Goal: Task Accomplishment & Management: Complete application form

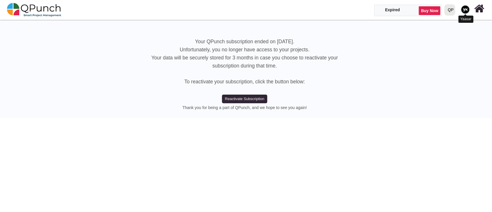
click at [463, 9] on img at bounding box center [465, 9] width 9 height 9
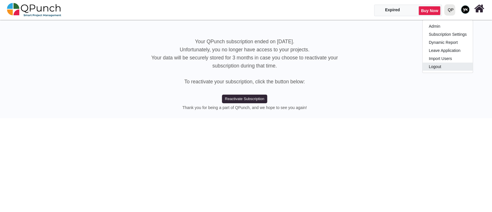
click at [447, 65] on link "Logout" at bounding box center [447, 66] width 50 height 8
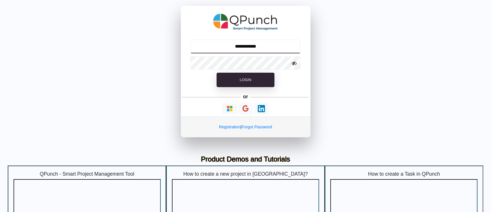
click at [258, 45] on input "**********" at bounding box center [245, 46] width 110 height 14
click at [246, 49] on input "**********" at bounding box center [245, 46] width 110 height 14
type input "**********"
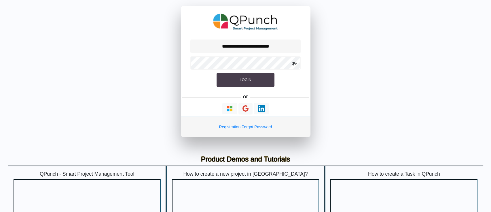
click at [239, 77] on button "Login" at bounding box center [246, 80] width 58 height 14
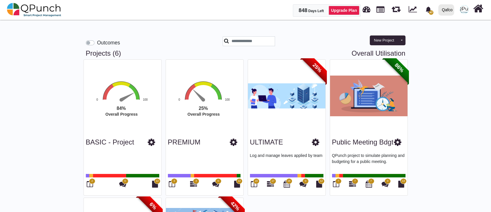
click at [97, 45] on label "Outcomes" at bounding box center [108, 42] width 23 height 7
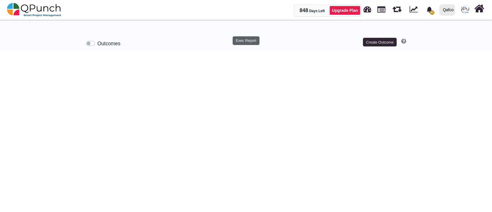
click at [247, 42] on button "Exec Report" at bounding box center [245, 40] width 27 height 9
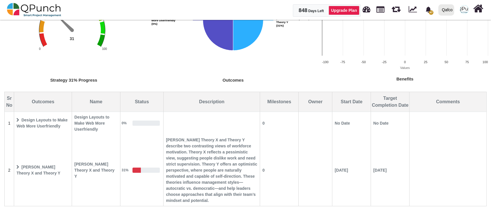
scroll to position [95, 0]
click at [29, 125] on span "Design Layouts to Make Web More Userfriendly" at bounding box center [42, 122] width 57 height 16
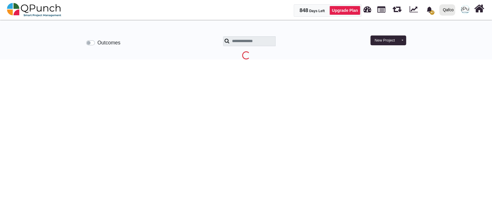
click at [97, 40] on label "Outcomes" at bounding box center [108, 42] width 23 height 7
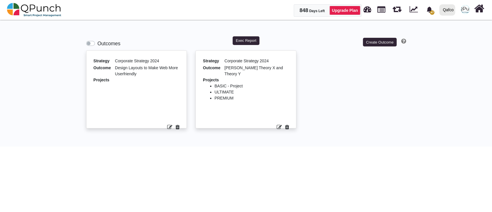
click at [169, 127] on icon at bounding box center [169, 126] width 5 height 5
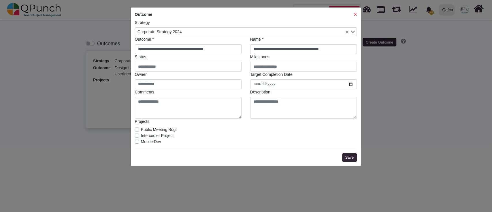
click at [354, 14] on strong "X" at bounding box center [355, 14] width 3 height 5
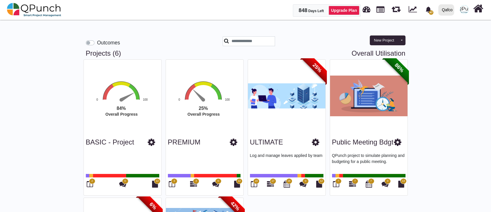
click at [97, 44] on label "Outcomes" at bounding box center [108, 42] width 23 height 7
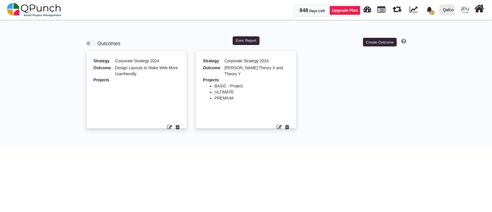
click at [175, 126] on icon at bounding box center [177, 126] width 4 height 5
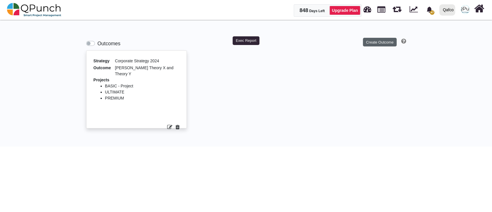
click at [381, 45] on div "Outcomes Exec Report Create Outcome" at bounding box center [246, 37] width 328 height 26
click at [380, 44] on button "Create Outcome" at bounding box center [379, 42] width 33 height 9
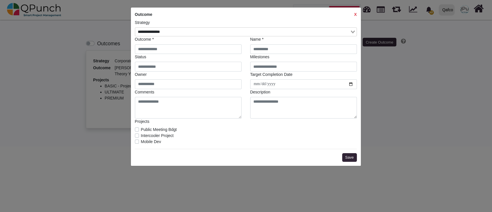
drag, startPoint x: 137, startPoint y: 137, endPoint x: 141, endPoint y: 134, distance: 5.1
click at [139, 136] on div "Intercooler Project" at bounding box center [246, 135] width 222 height 6
click at [141, 134] on label "Intercooler Project" at bounding box center [157, 135] width 33 height 6
drag, startPoint x: 161, startPoint y: 54, endPoint x: 163, endPoint y: 50, distance: 4.1
click at [162, 53] on div "Outcome * Name * Status Milestones Owner Target Completion Date Comments Descri…" at bounding box center [245, 77] width 230 height 82
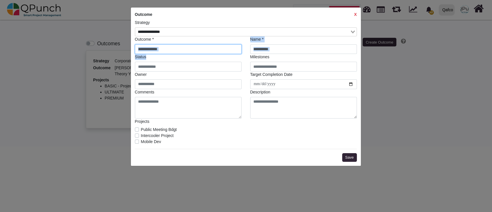
click at [163, 50] on input "text" at bounding box center [188, 49] width 107 height 10
click at [205, 47] on input "text" at bounding box center [188, 49] width 107 height 10
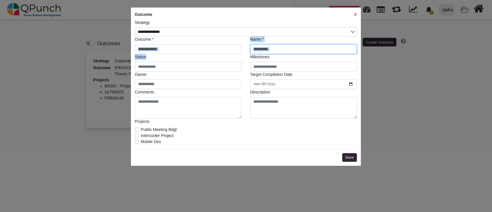
click at [288, 47] on input "text" at bounding box center [303, 49] width 107 height 10
type input "*"
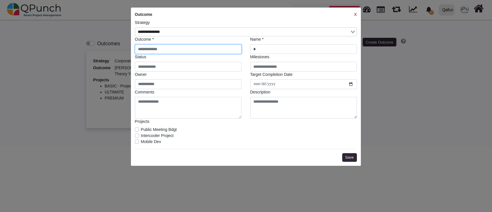
click at [214, 50] on input "text" at bounding box center [188, 49] width 107 height 10
type input "*"
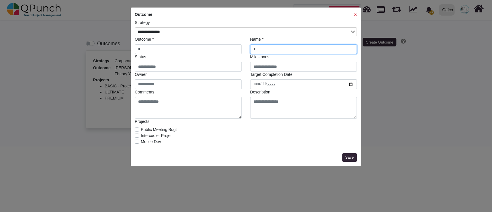
click at [260, 51] on input "*" at bounding box center [303, 49] width 107 height 10
type input "*"
click at [202, 72] on legend "Owner" at bounding box center [188, 75] width 107 height 8
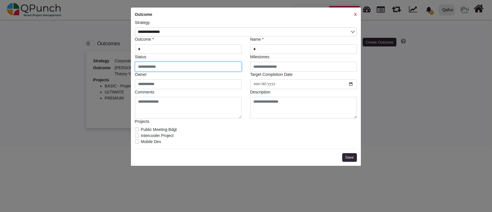
click at [200, 70] on input "text" at bounding box center [188, 67] width 107 height 10
type input "*"
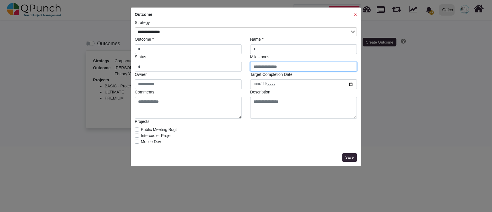
click at [264, 69] on input "text" at bounding box center [303, 67] width 107 height 10
type input "*"
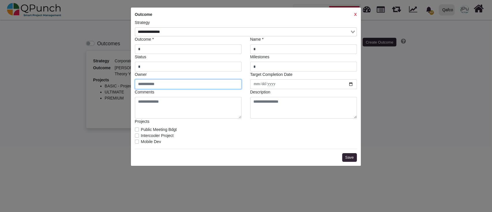
click at [209, 82] on input "text" at bounding box center [188, 84] width 107 height 10
type input "*"
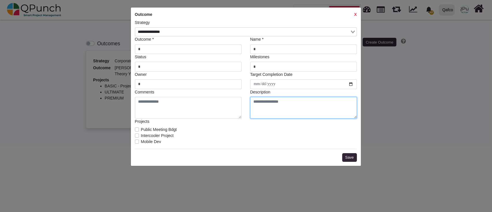
click at [267, 104] on textarea at bounding box center [303, 108] width 107 height 22
type textarea "*"
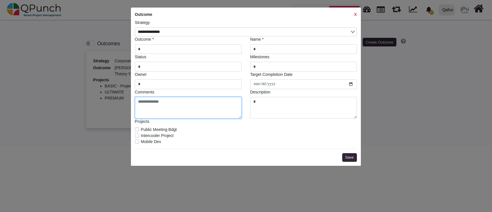
click at [214, 100] on textarea at bounding box center [188, 108] width 107 height 22
type textarea "*"
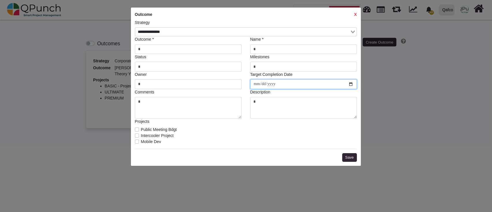
click at [349, 83] on input "date" at bounding box center [303, 84] width 107 height 10
type input "**********"
click at [349, 162] on div "**********" at bounding box center [246, 86] width 230 height 158
click at [349, 157] on button "Save" at bounding box center [349, 157] width 15 height 9
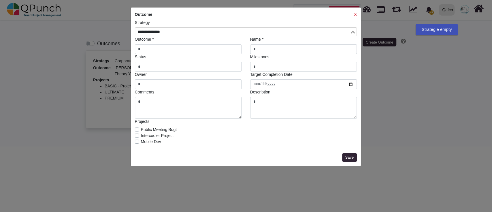
click at [247, 29] on input "Search for option" at bounding box center [242, 32] width 213 height 6
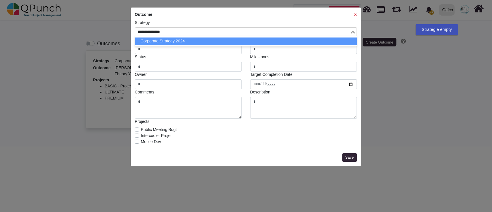
click at [230, 39] on li "Corporate Strategy 2024" at bounding box center [246, 40] width 222 height 7
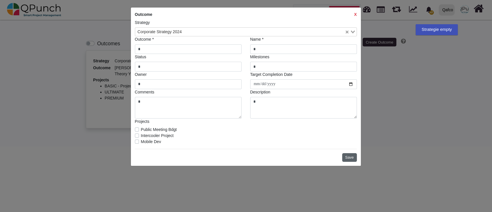
click at [352, 155] on button "Save" at bounding box center [349, 157] width 15 height 9
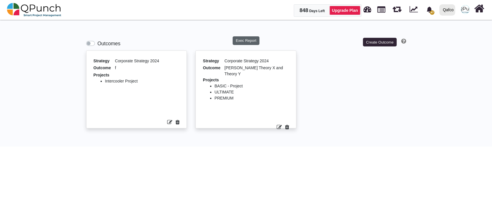
click at [238, 40] on button "Exec Report" at bounding box center [245, 40] width 27 height 9
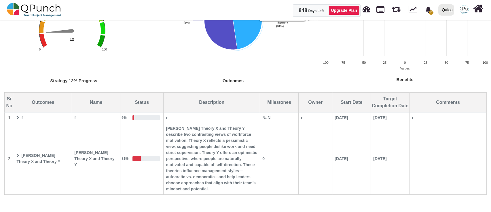
scroll to position [95, 0]
click at [268, 115] on span "NaN" at bounding box center [279, 116] width 38 height 10
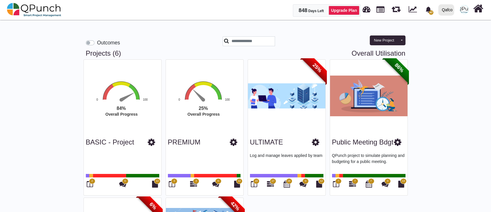
click at [84, 43] on div "Outcomes" at bounding box center [123, 42] width 82 height 13
click at [97, 43] on label "Outcomes" at bounding box center [108, 42] width 23 height 7
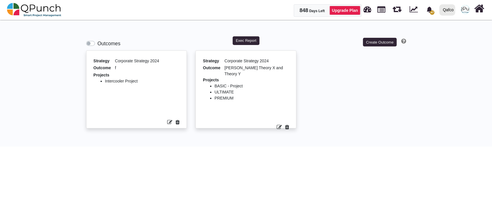
click at [278, 124] on icon at bounding box center [278, 126] width 5 height 5
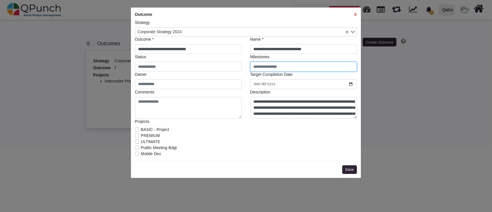
click at [285, 68] on input "text" at bounding box center [303, 67] width 107 height 10
type input "*"
click at [342, 163] on div "Save" at bounding box center [246, 167] width 222 height 13
click at [349, 172] on button "Save" at bounding box center [349, 169] width 15 height 9
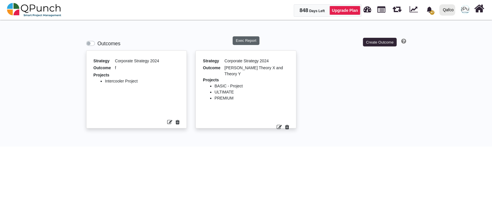
click at [247, 37] on button "Exec Report" at bounding box center [245, 40] width 27 height 9
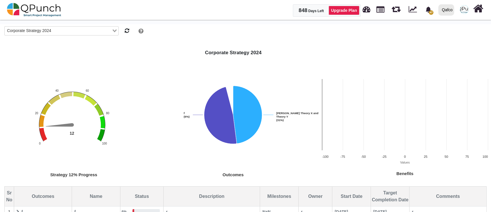
scroll to position [95, 0]
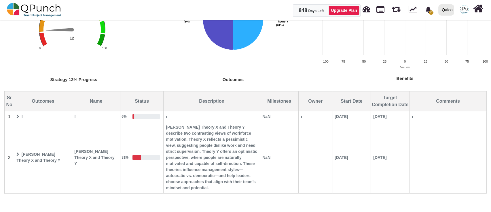
click at [264, 116] on span "NaN" at bounding box center [279, 116] width 38 height 10
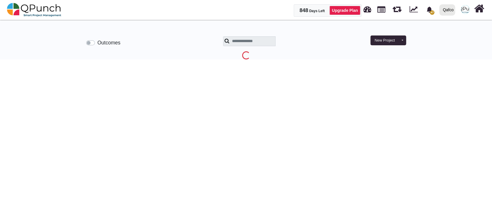
click at [97, 44] on label "Outcomes" at bounding box center [108, 42] width 23 height 7
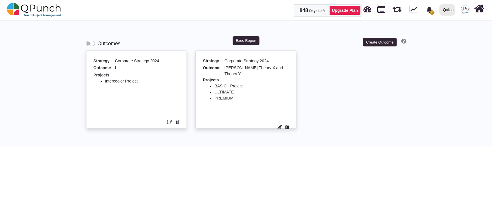
click at [277, 124] on icon at bounding box center [278, 126] width 5 height 5
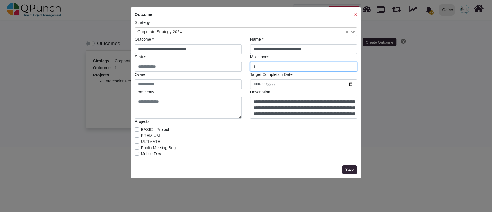
click at [274, 67] on input "*" at bounding box center [303, 67] width 107 height 10
type input "***"
click at [345, 165] on button "Save" at bounding box center [349, 169] width 15 height 9
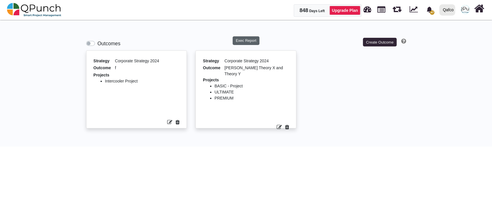
click at [241, 42] on button "Exec Report" at bounding box center [245, 40] width 27 height 9
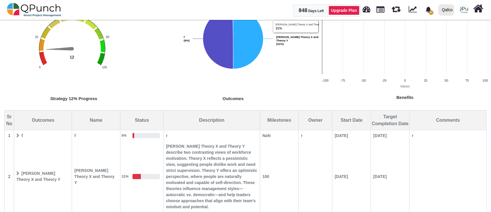
scroll to position [77, 0]
click at [267, 133] on span "NaN" at bounding box center [279, 135] width 38 height 10
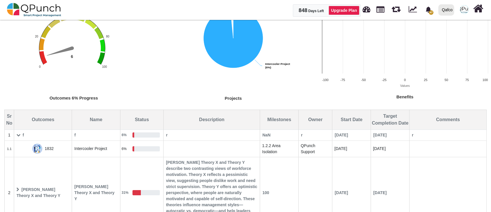
click at [266, 133] on span "NaN" at bounding box center [279, 135] width 38 height 10
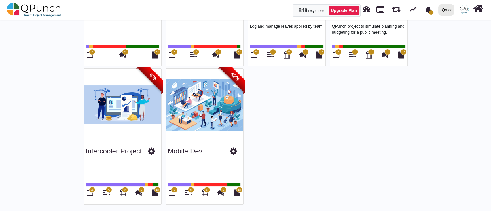
scroll to position [131, 0]
